Goal: Information Seeking & Learning: Learn about a topic

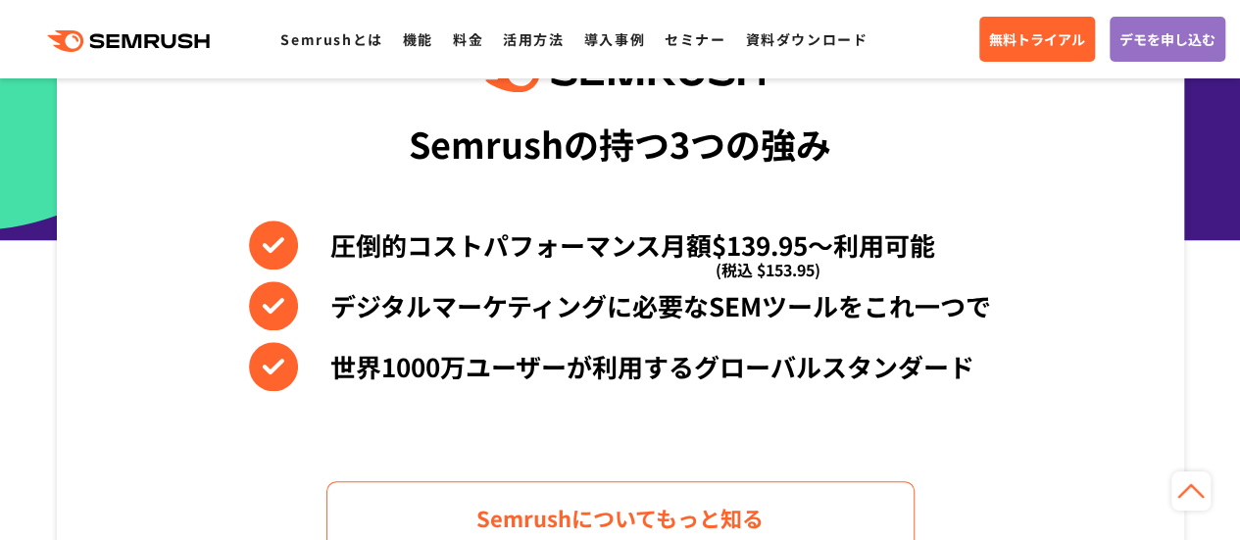
scroll to position [882, 0]
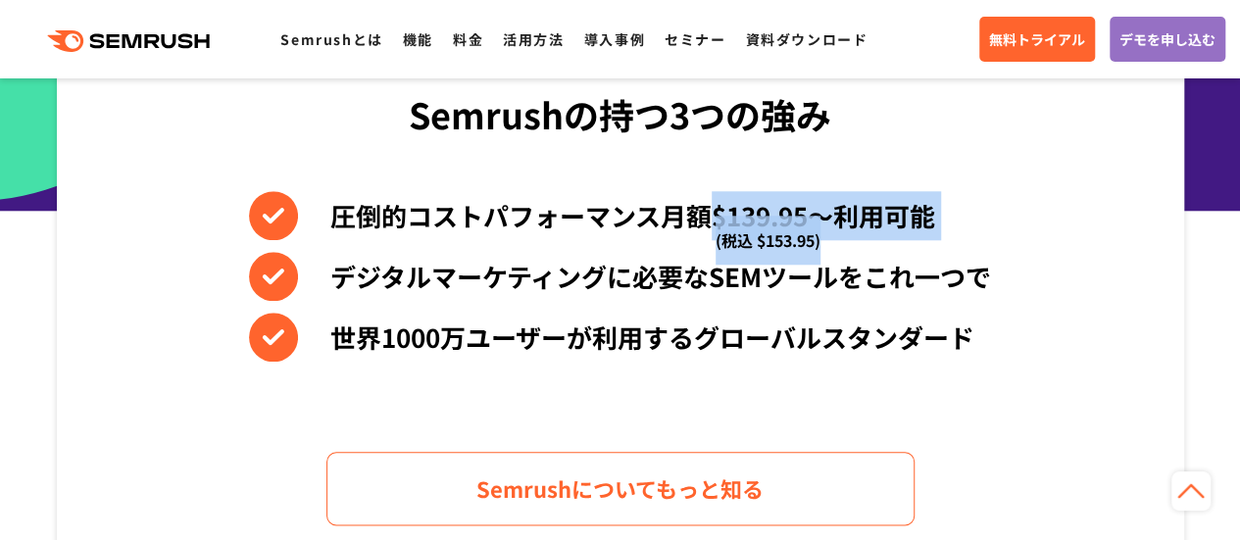
drag, startPoint x: 704, startPoint y: 226, endPoint x: 817, endPoint y: 224, distance: 113.7
click at [817, 224] on li "圧倒的コストパフォーマンス月額$139.95〜利用可能 (税込 $153.95)" at bounding box center [620, 215] width 742 height 49
click at [819, 222] on span "(税込 $153.95)" at bounding box center [768, 240] width 105 height 49
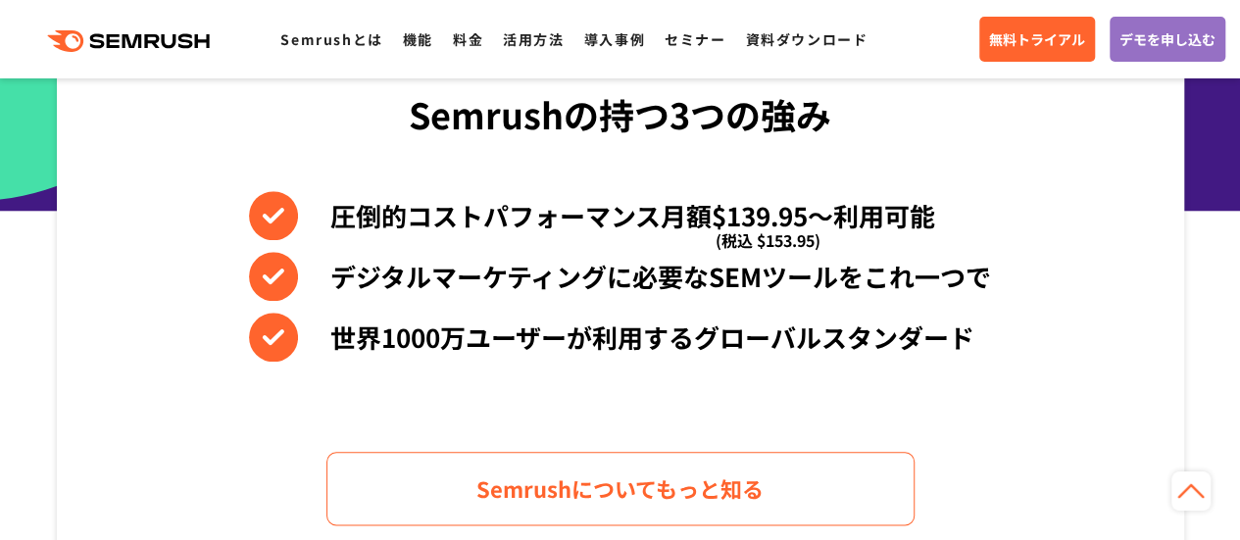
click at [826, 211] on li "圧倒的コストパフォーマンス月額$139.95〜利用可能 (税込 $153.95)" at bounding box center [620, 215] width 742 height 49
drag, startPoint x: 814, startPoint y: 221, endPoint x: 737, endPoint y: 216, distance: 76.6
click at [737, 216] on span "(税込 $153.95)" at bounding box center [768, 240] width 105 height 49
click at [645, 199] on li "圧倒的コストパフォーマンス月額$139.95〜利用可能 (税込 $153.95)" at bounding box center [620, 215] width 742 height 49
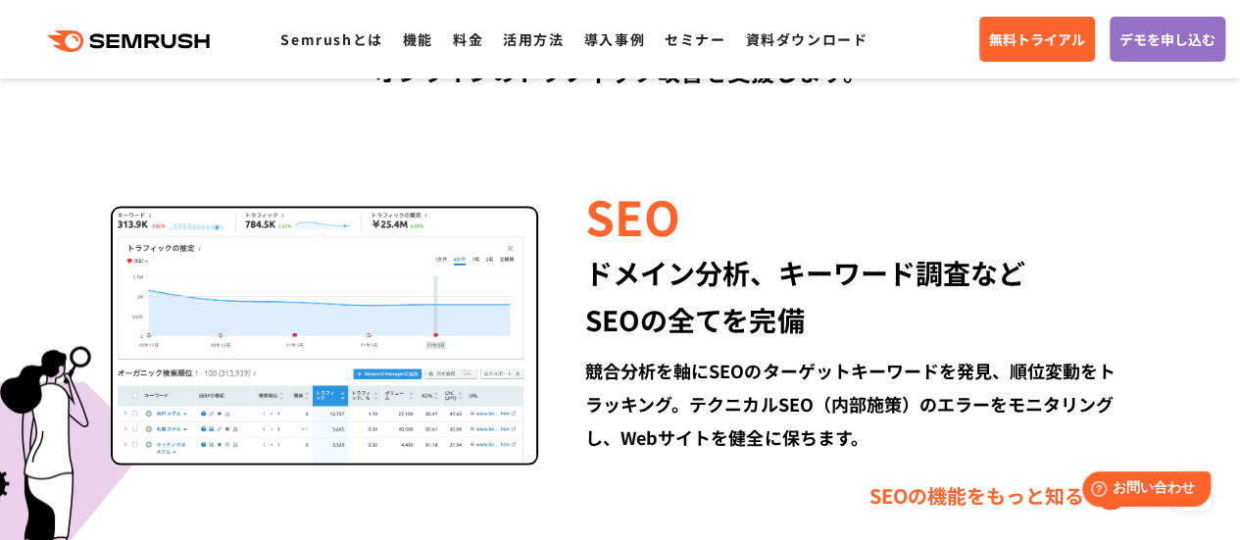
scroll to position [1764, 0]
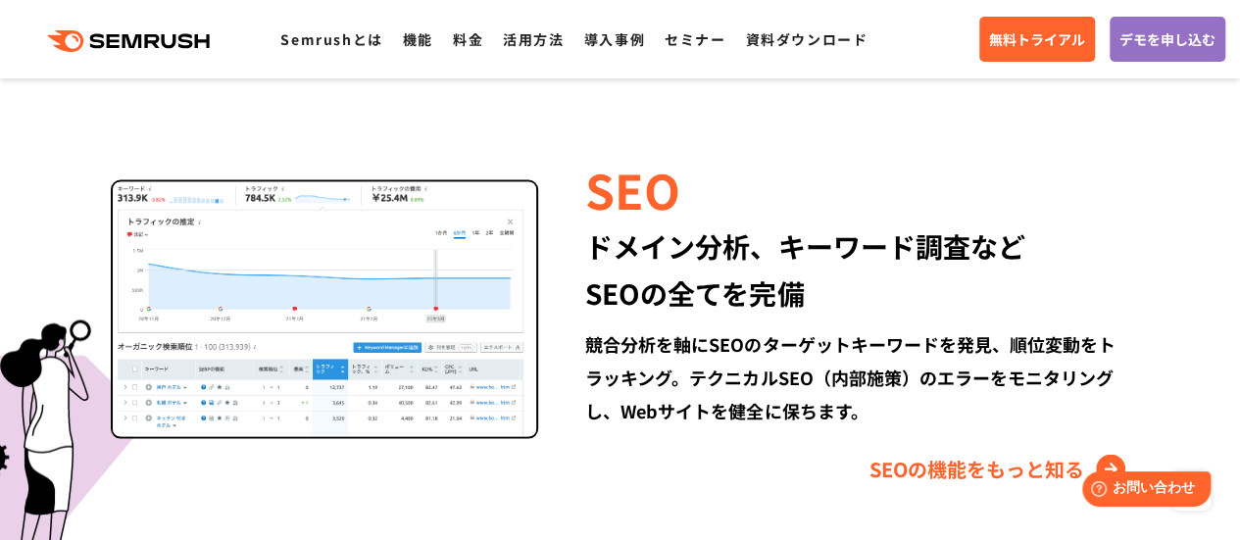
drag, startPoint x: 588, startPoint y: 250, endPoint x: 662, endPoint y: 273, distance: 77.2
click at [590, 250] on div "ドメイン分析、キーワード調査など SEOの全てを完備" at bounding box center [857, 269] width 544 height 94
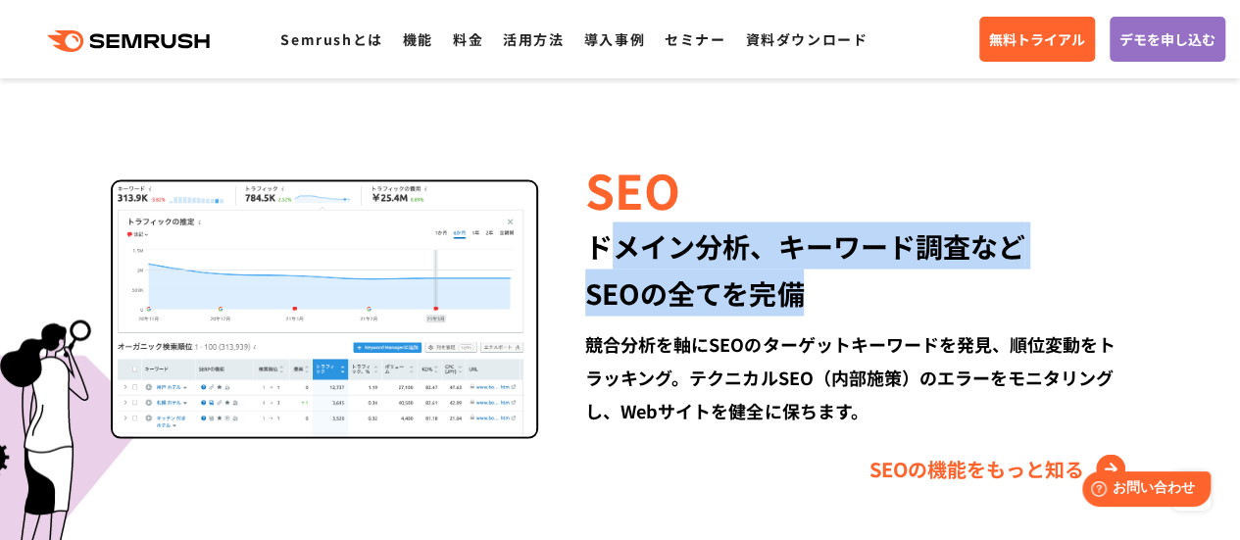
drag, startPoint x: 662, startPoint y: 273, endPoint x: 816, endPoint y: 289, distance: 155.7
click at [816, 289] on div "ドメイン分析、キーワード調査など SEOの全てを完備" at bounding box center [857, 269] width 544 height 94
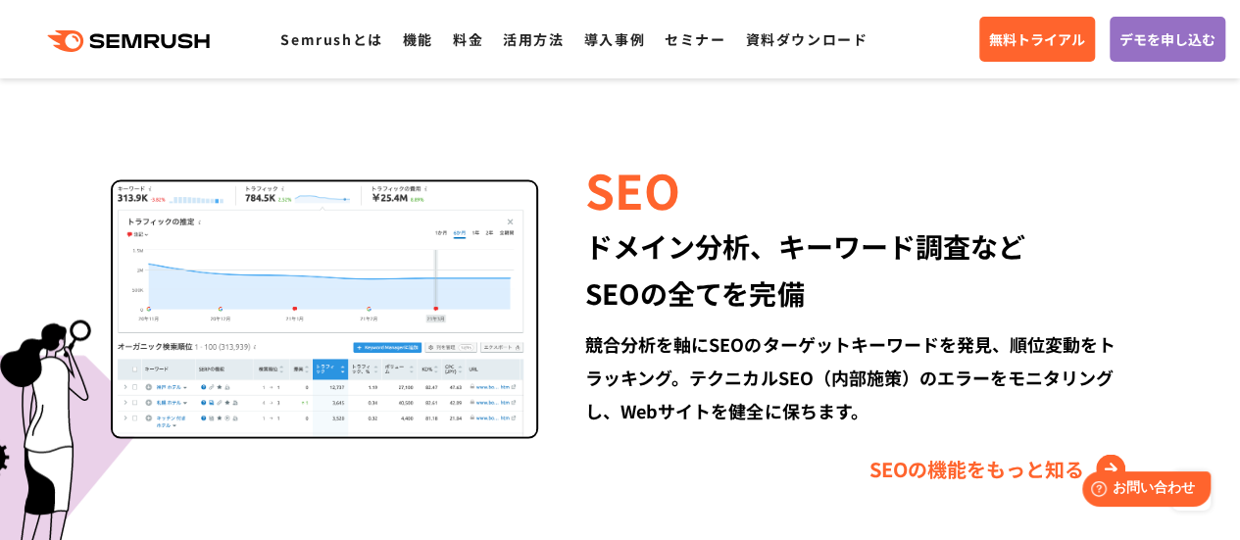
click at [680, 343] on div "競合分析を軸にSEOのターゲットキーワードを発見、順位変動をトラッキング。テクニカルSEO（内部施策）のエラーをモニタリングし、Webサイトを健全に保ちます。" at bounding box center [857, 376] width 544 height 100
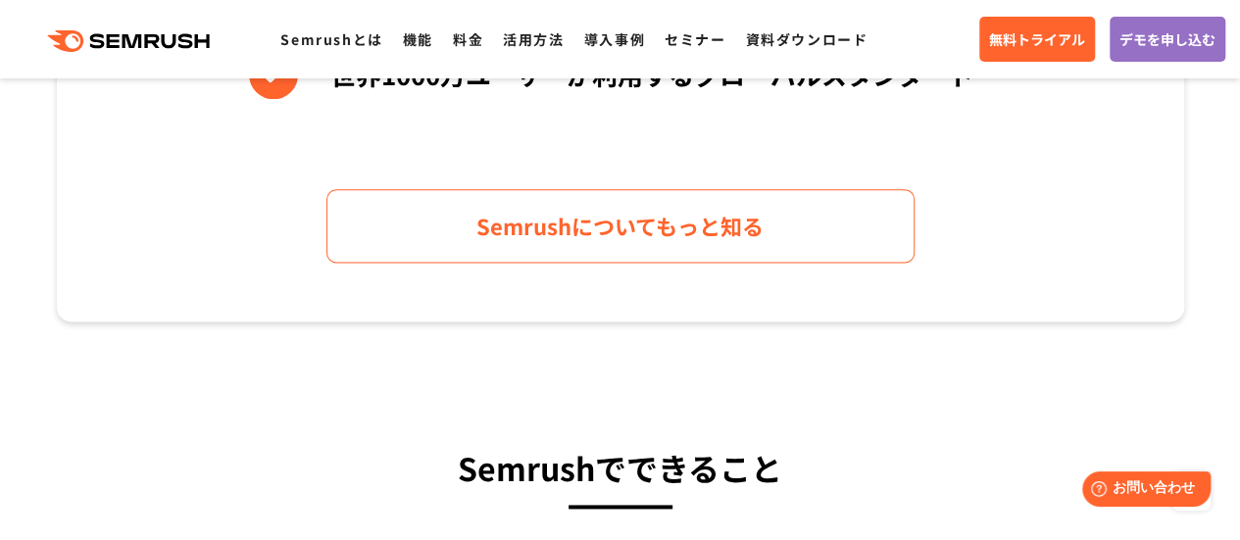
scroll to position [1176, 0]
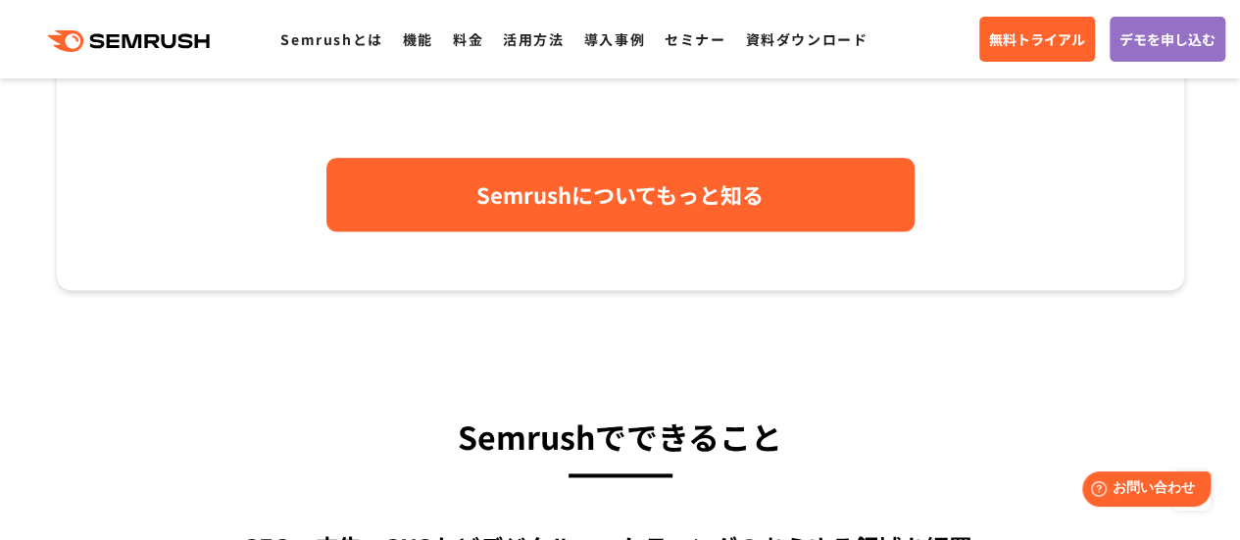
click at [680, 190] on span "Semrushについてもっと知る" at bounding box center [619, 194] width 287 height 34
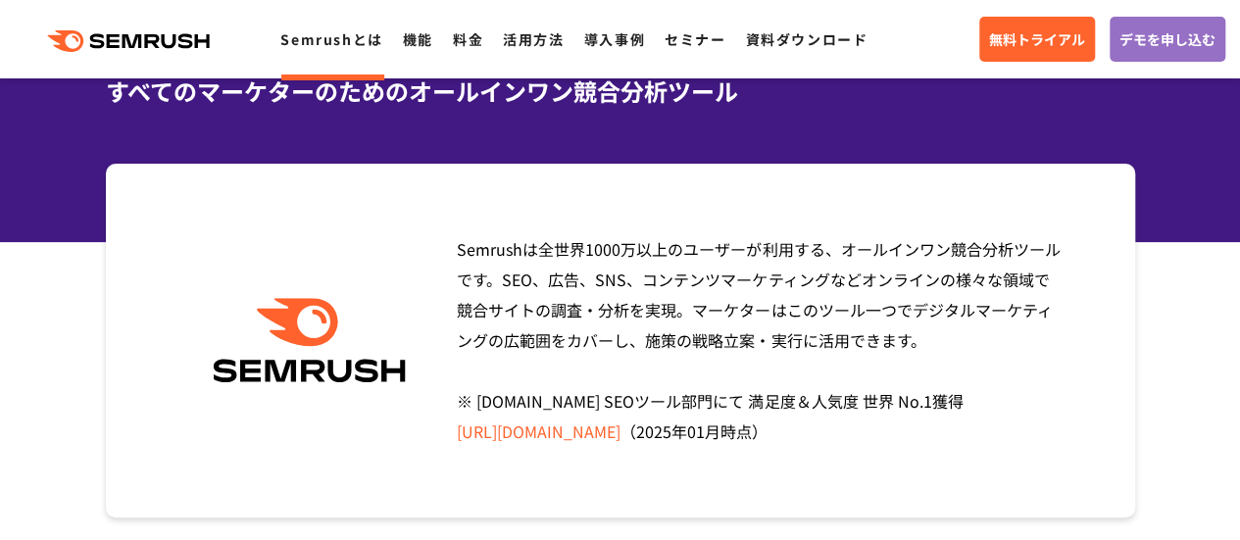
scroll to position [196, 0]
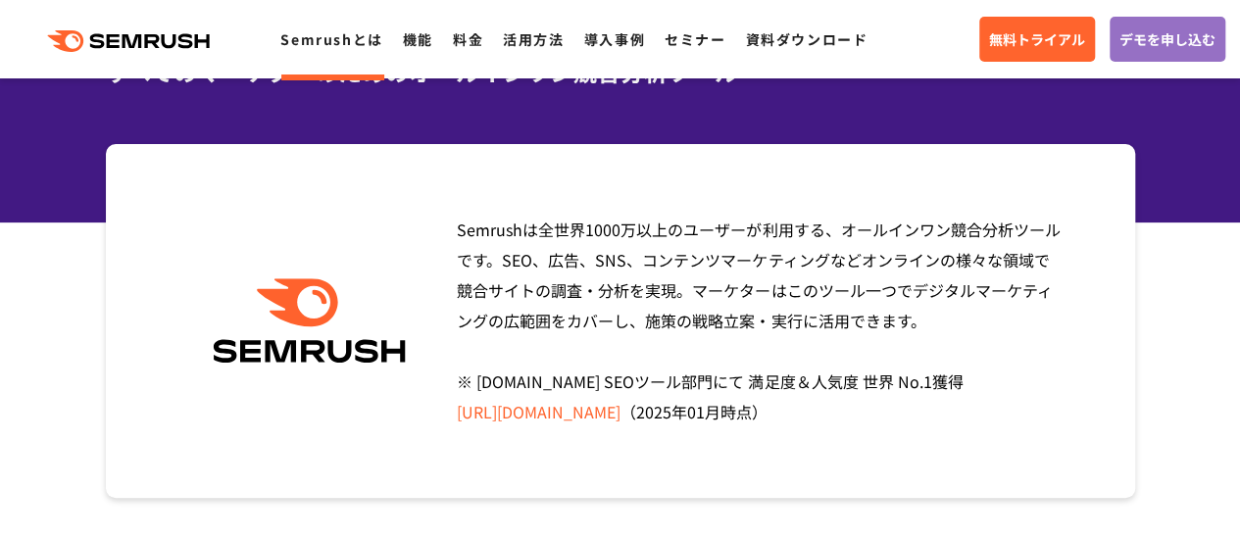
drag, startPoint x: 447, startPoint y: 237, endPoint x: 935, endPoint y: 316, distance: 494.4
click at [935, 316] on div "Semrushは全世界1000万以上のユーザーが利用する、オールインワン競合分析ツールです。SEO、広告、SNS、コンテンツマーケティングなどオンラインの様々…" at bounding box center [752, 321] width 621 height 213
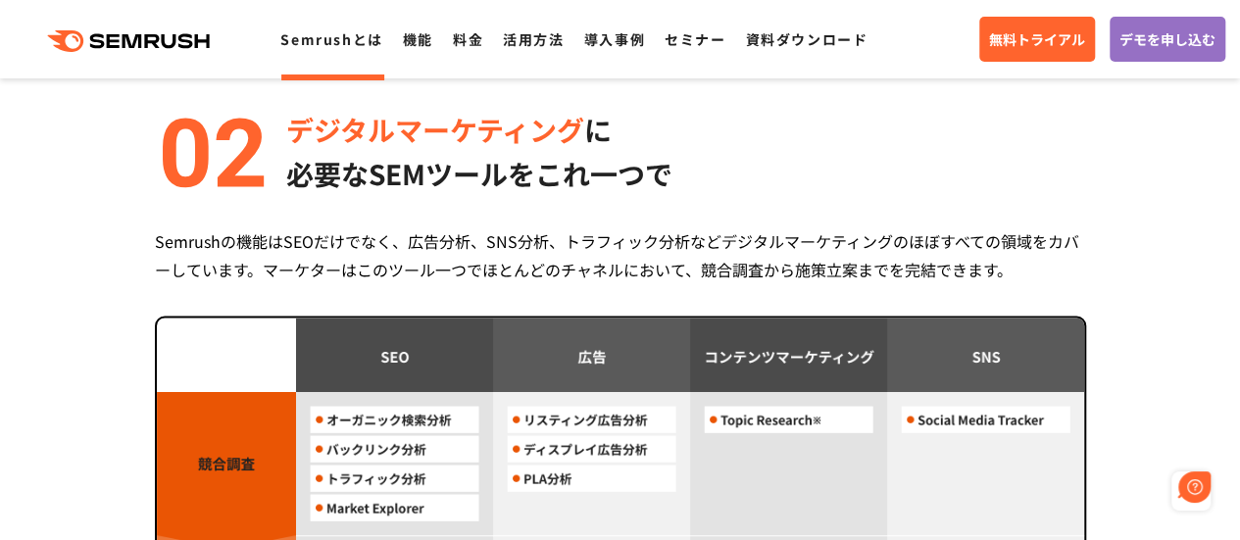
scroll to position [0, 0]
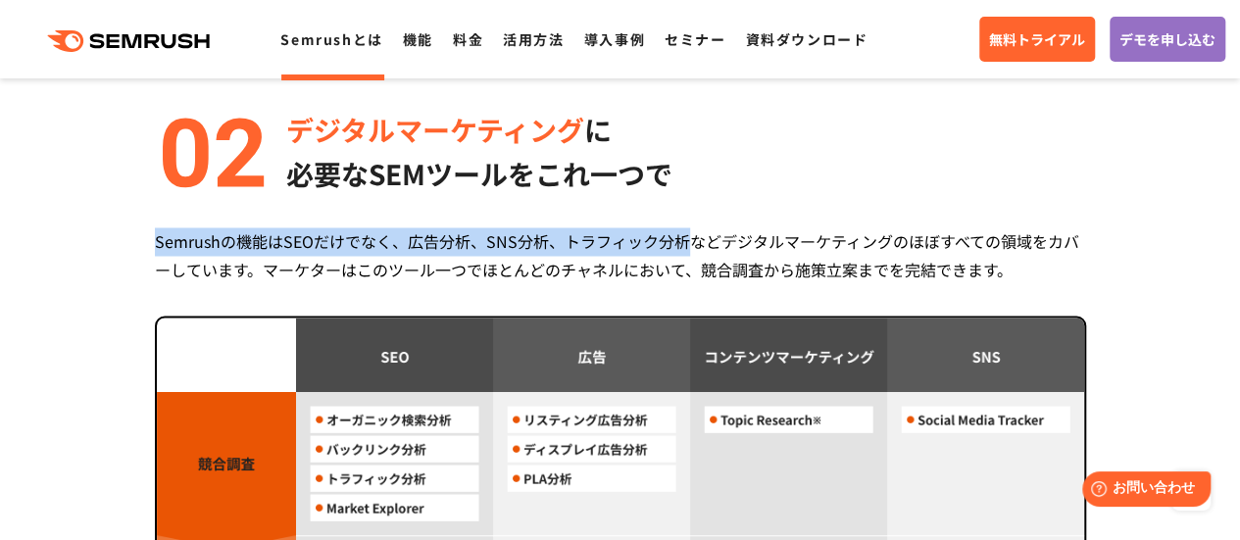
drag, startPoint x: 157, startPoint y: 241, endPoint x: 690, endPoint y: 242, distance: 533.2
click at [690, 242] on div "Semrushの機能はSEOだけでなく、広告分析、SNS分析、トラフィック分析などデジタルマーケティングのほぼすべての領域をカバーしています。マーケターはこの…" at bounding box center [620, 255] width 931 height 57
click at [690, 240] on div "Semrushの機能はSEOだけでなく、広告分析、SNS分析、トラフィック分析などデジタルマーケティングのほぼすべての領域をカバーしています。マーケターはこの…" at bounding box center [620, 255] width 931 height 57
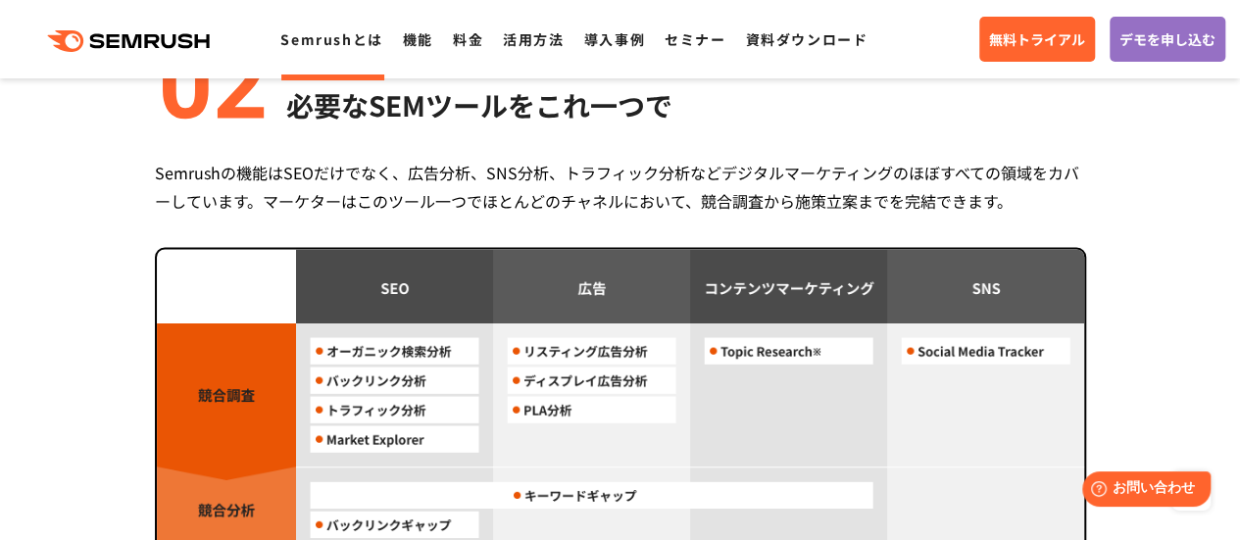
scroll to position [1666, 0]
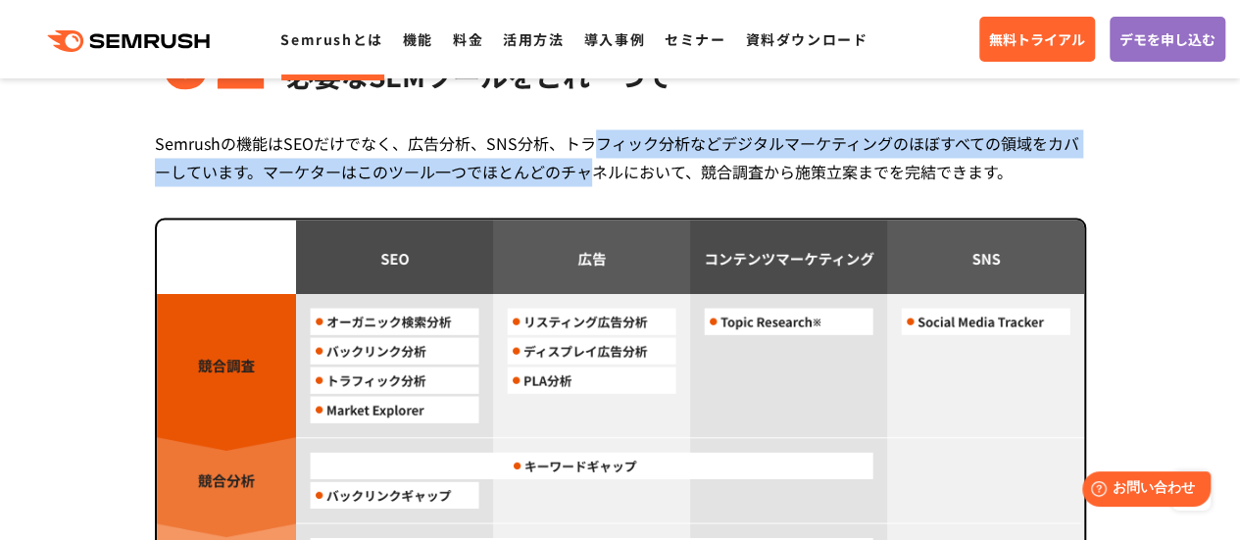
drag, startPoint x: 594, startPoint y: 142, endPoint x: 594, endPoint y: 169, distance: 26.5
click at [594, 169] on div "Semrushの機能はSEOだけでなく、広告分析、SNS分析、トラフィック分析などデジタルマーケティングのほぼすべての領域をカバーしています。マーケターはこの…" at bounding box center [620, 157] width 931 height 57
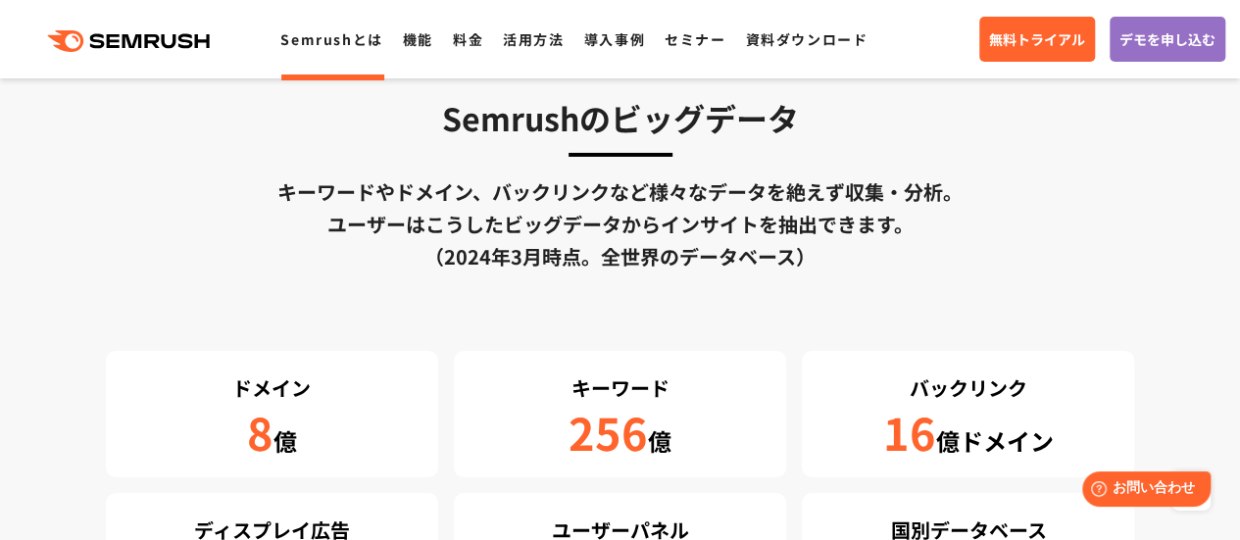
scroll to position [3333, 0]
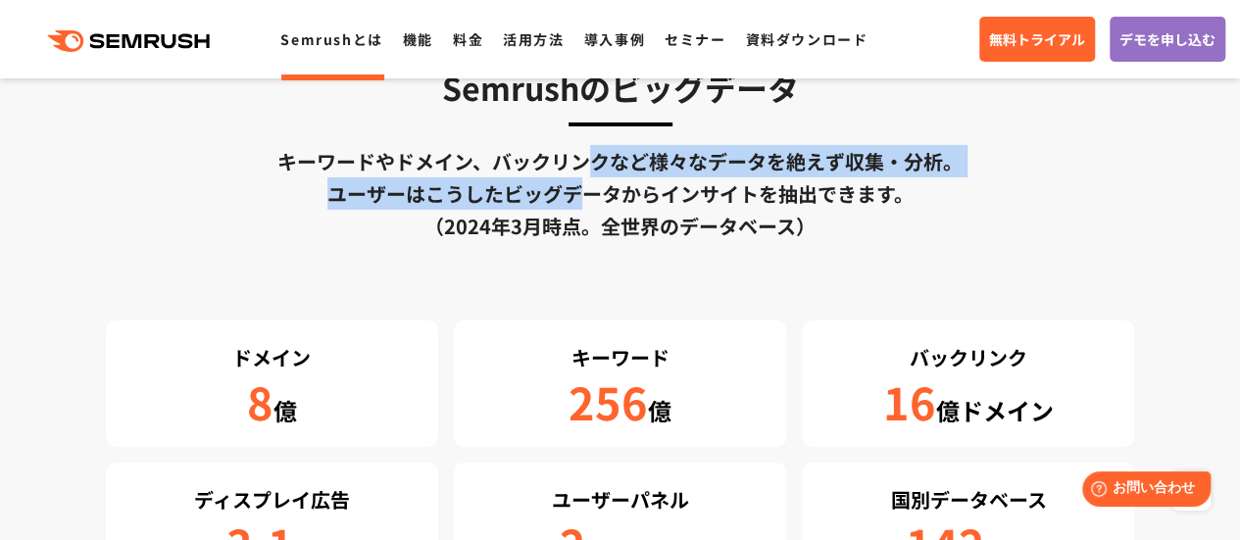
drag, startPoint x: 594, startPoint y: 169, endPoint x: 590, endPoint y: 180, distance: 12.4
click at [590, 180] on div "キーワードやドメイン、バックリンクなど様々なデータを絶えず収集・分析。 ユーザーはこうしたビッグデータからインサイトを抽出できます。 （2024年3月時点。全…" at bounding box center [620, 193] width 1029 height 97
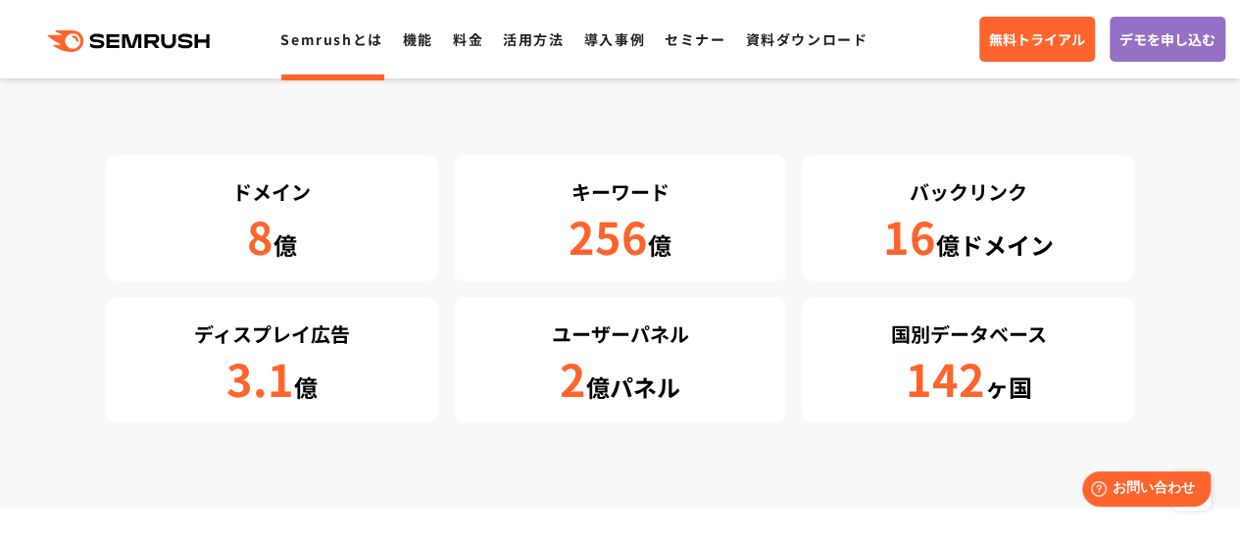
scroll to position [3529, 0]
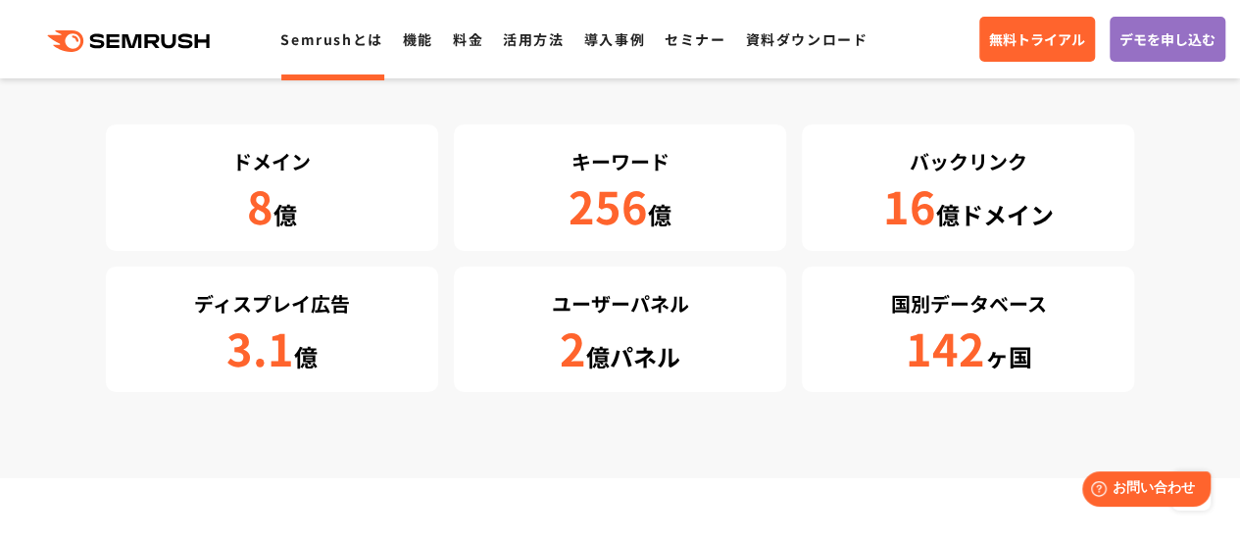
click at [298, 217] on div "8 億" at bounding box center [272, 207] width 313 height 52
click at [543, 205] on div "256 億" at bounding box center [620, 207] width 313 height 52
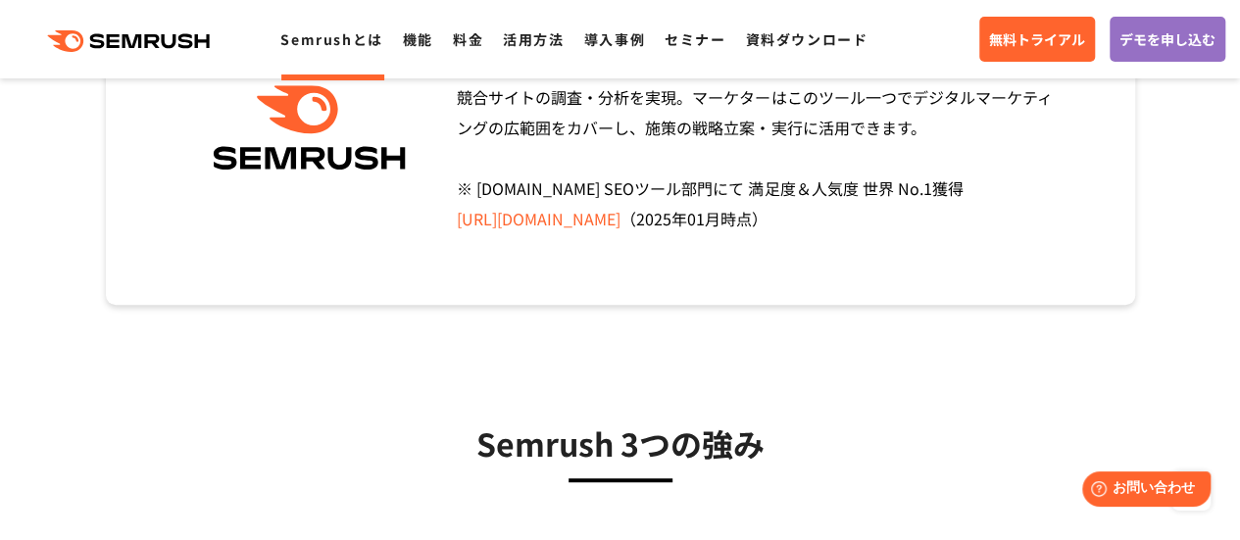
scroll to position [0, 0]
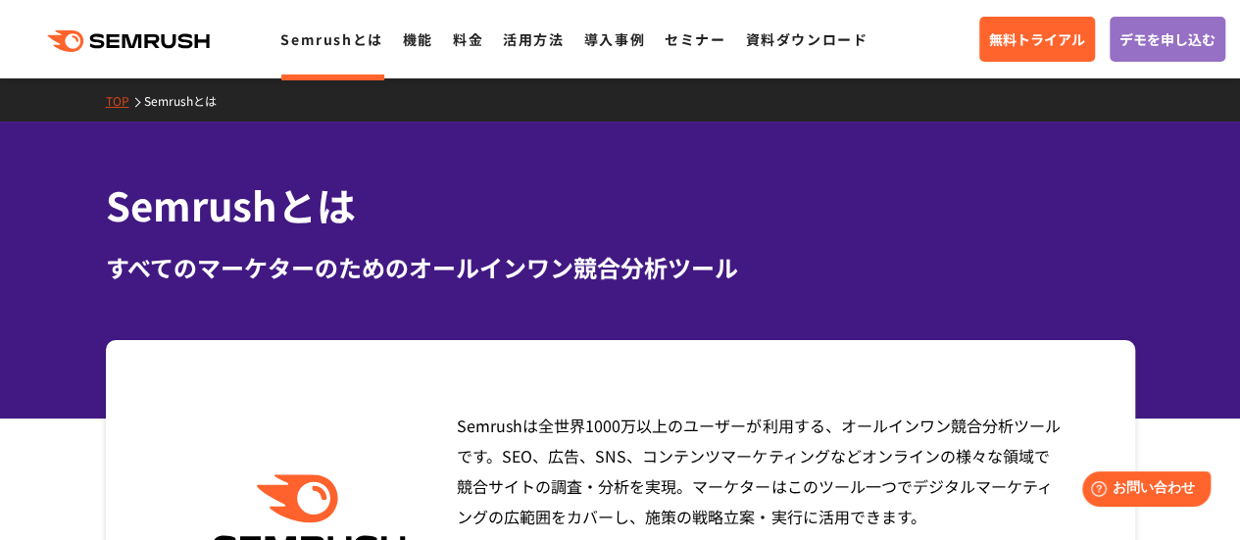
click at [155, 41] on icon at bounding box center [154, 41] width 15 height 14
